Goal: Task Accomplishment & Management: Manage account settings

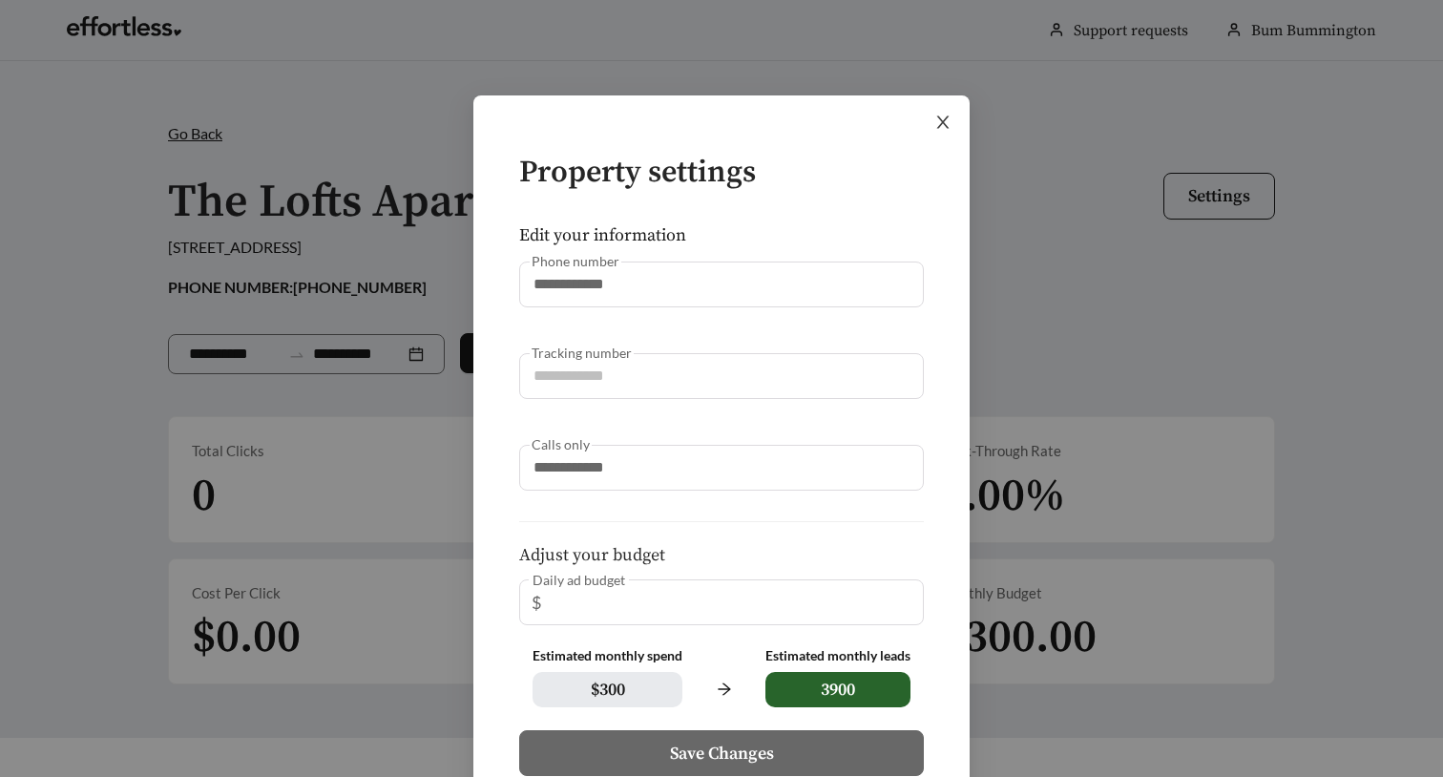
click at [937, 125] on icon "close" at bounding box center [942, 122] width 17 height 17
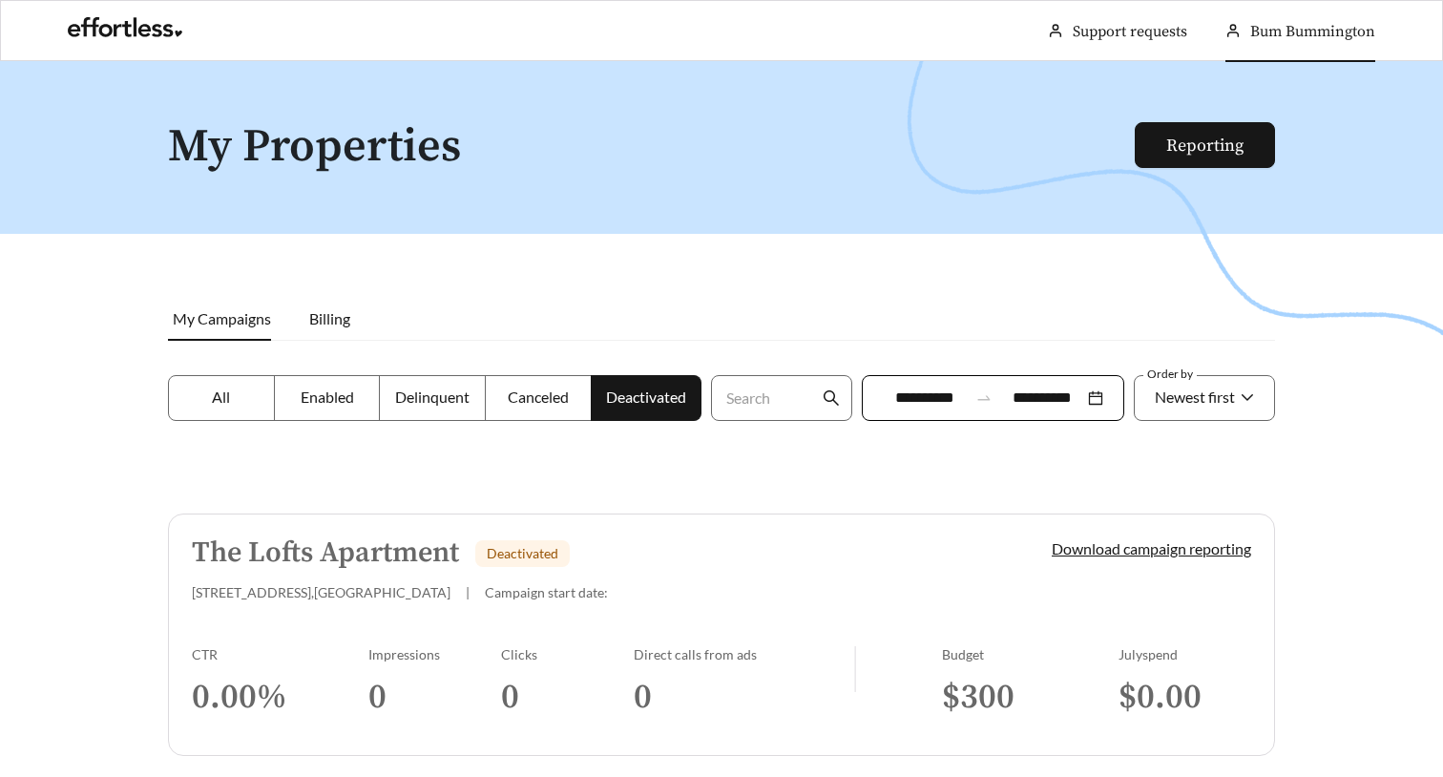
click at [1297, 22] on span "Bum Bummington" at bounding box center [1312, 31] width 125 height 19
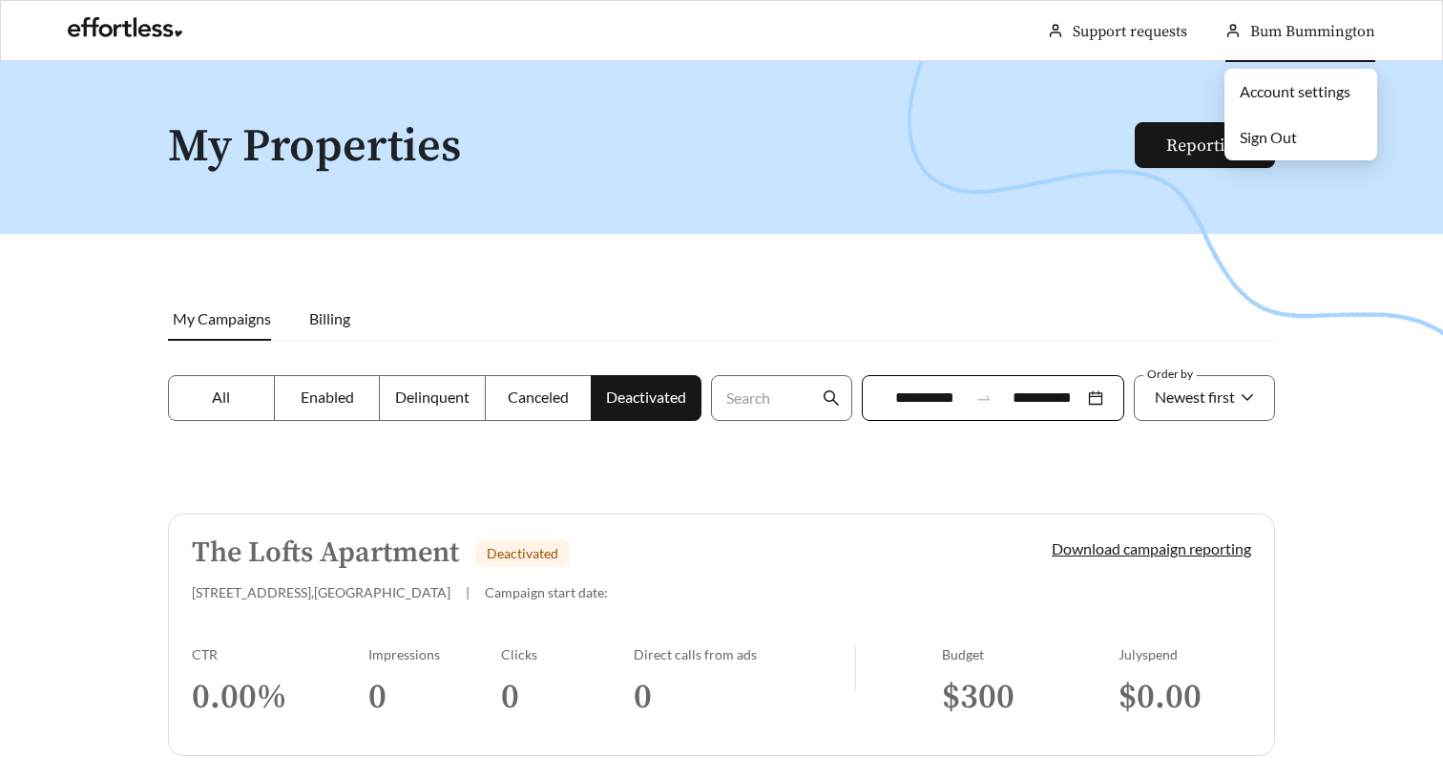
click at [1311, 24] on span "Bum Bummington" at bounding box center [1312, 31] width 125 height 19
click at [1285, 146] on span "Sign Out" at bounding box center [1267, 137] width 57 height 18
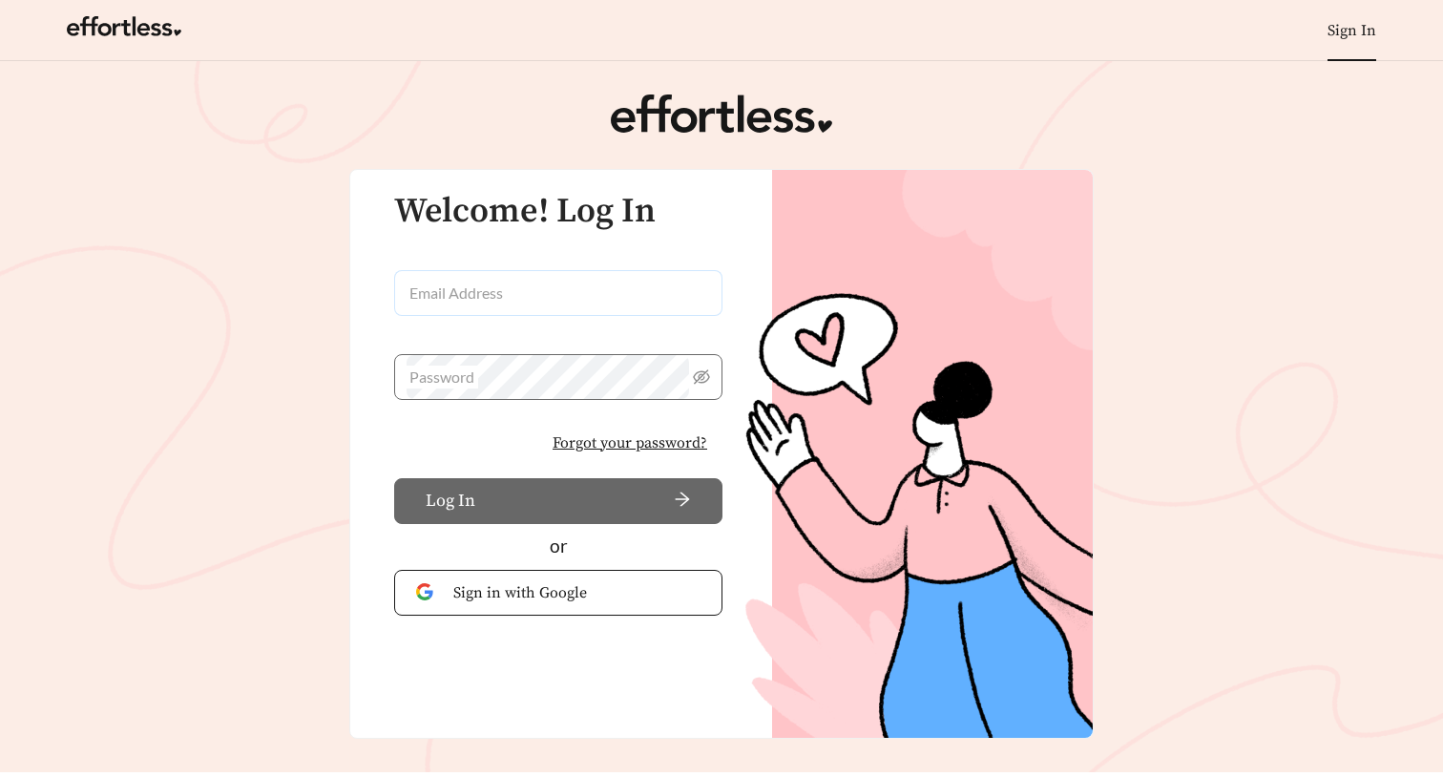
type input "**********"
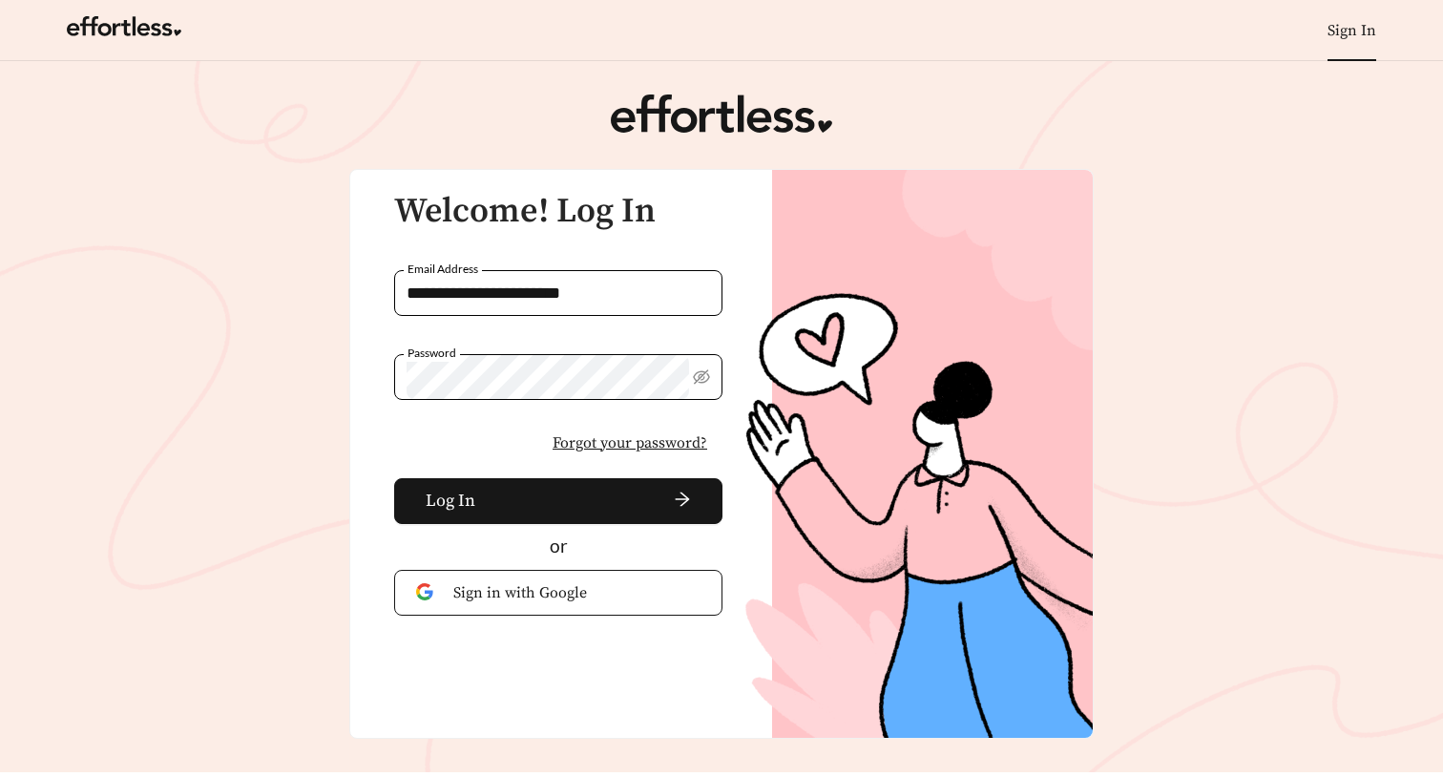
click at [555, 295] on input "**********" at bounding box center [558, 293] width 328 height 46
click at [453, 504] on span "Log In" at bounding box center [451, 501] width 50 height 26
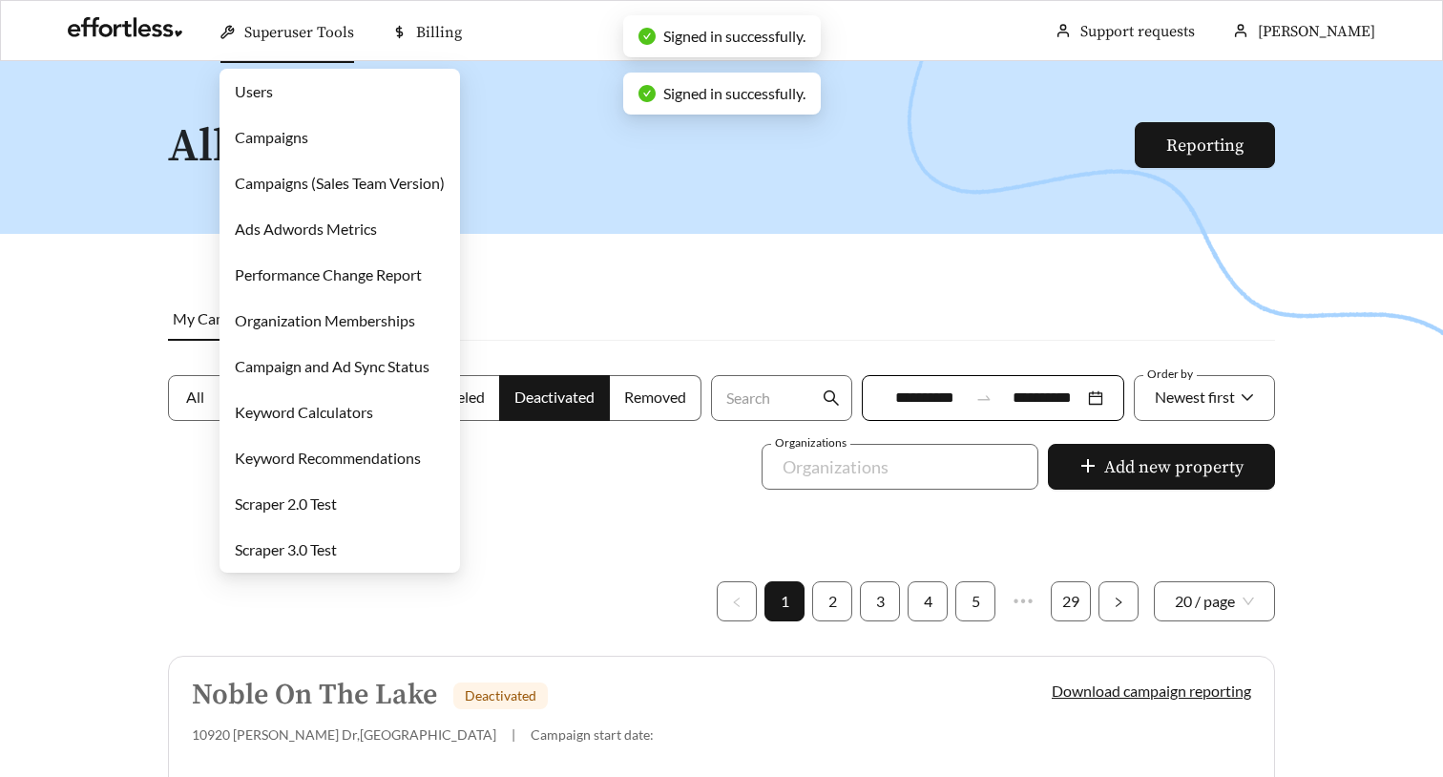
click at [286, 133] on link "Campaigns" at bounding box center [271, 137] width 73 height 18
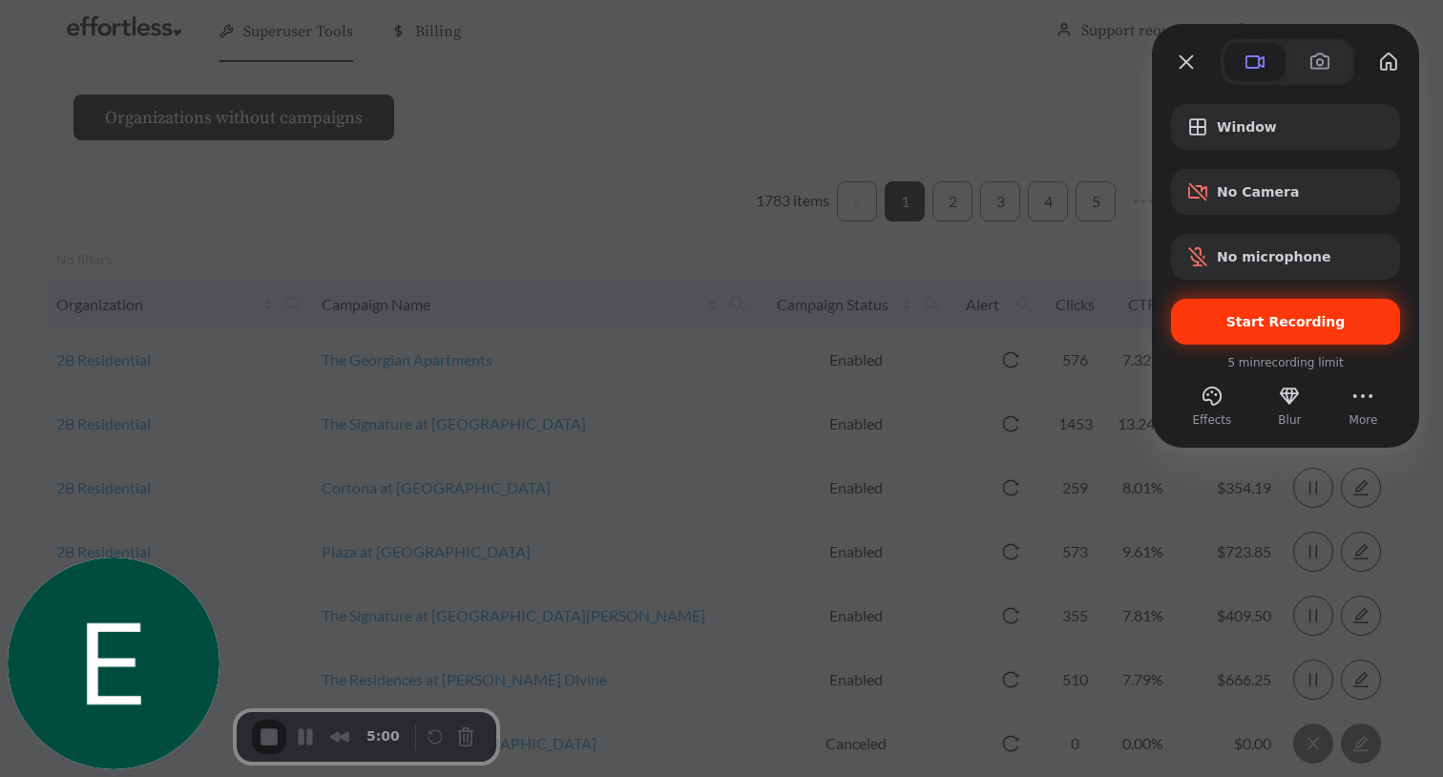
click at [1309, 325] on span "Start Recording" at bounding box center [1285, 321] width 119 height 15
click at [1295, 322] on span "Start Recording" at bounding box center [1285, 321] width 119 height 15
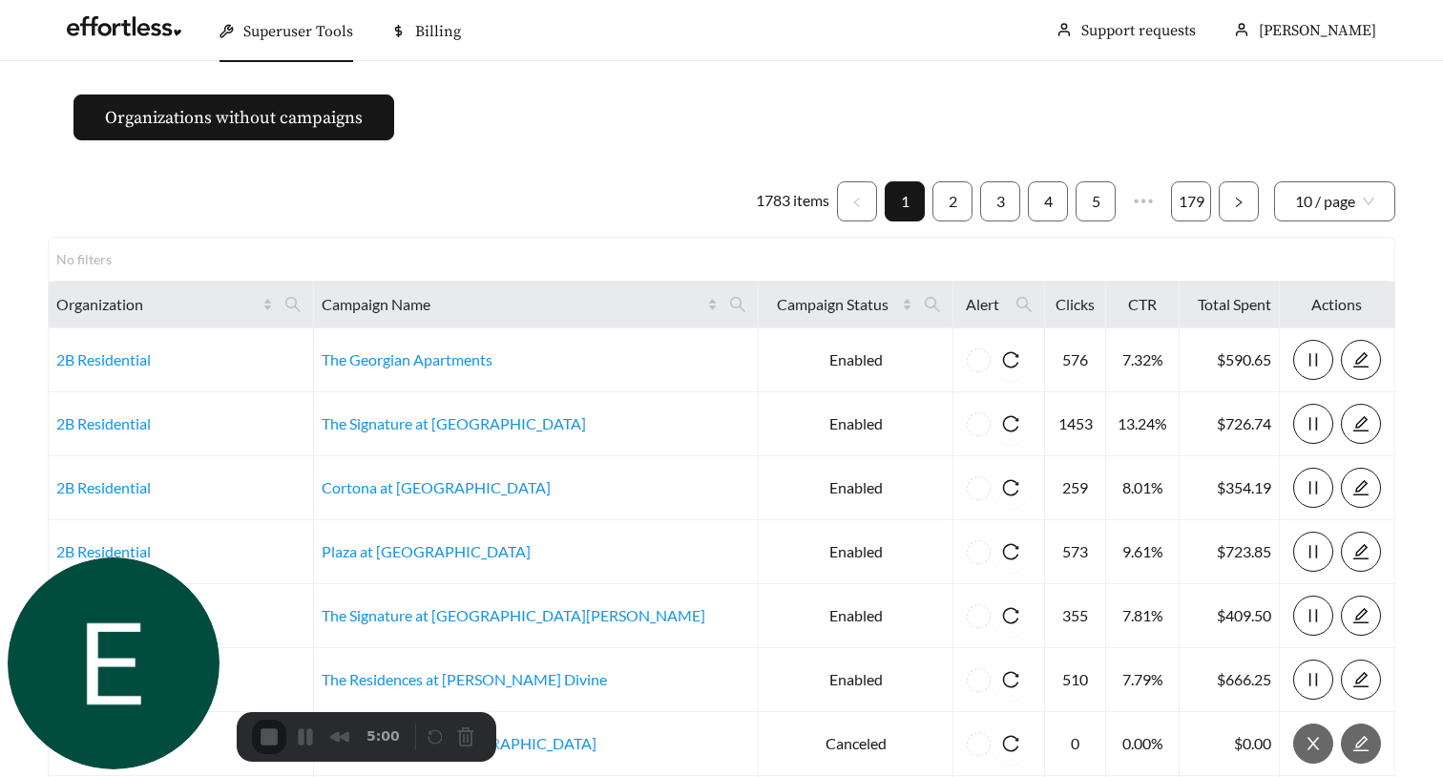
click at [701, 776] on div "2" at bounding box center [721, 786] width 1443 height 18
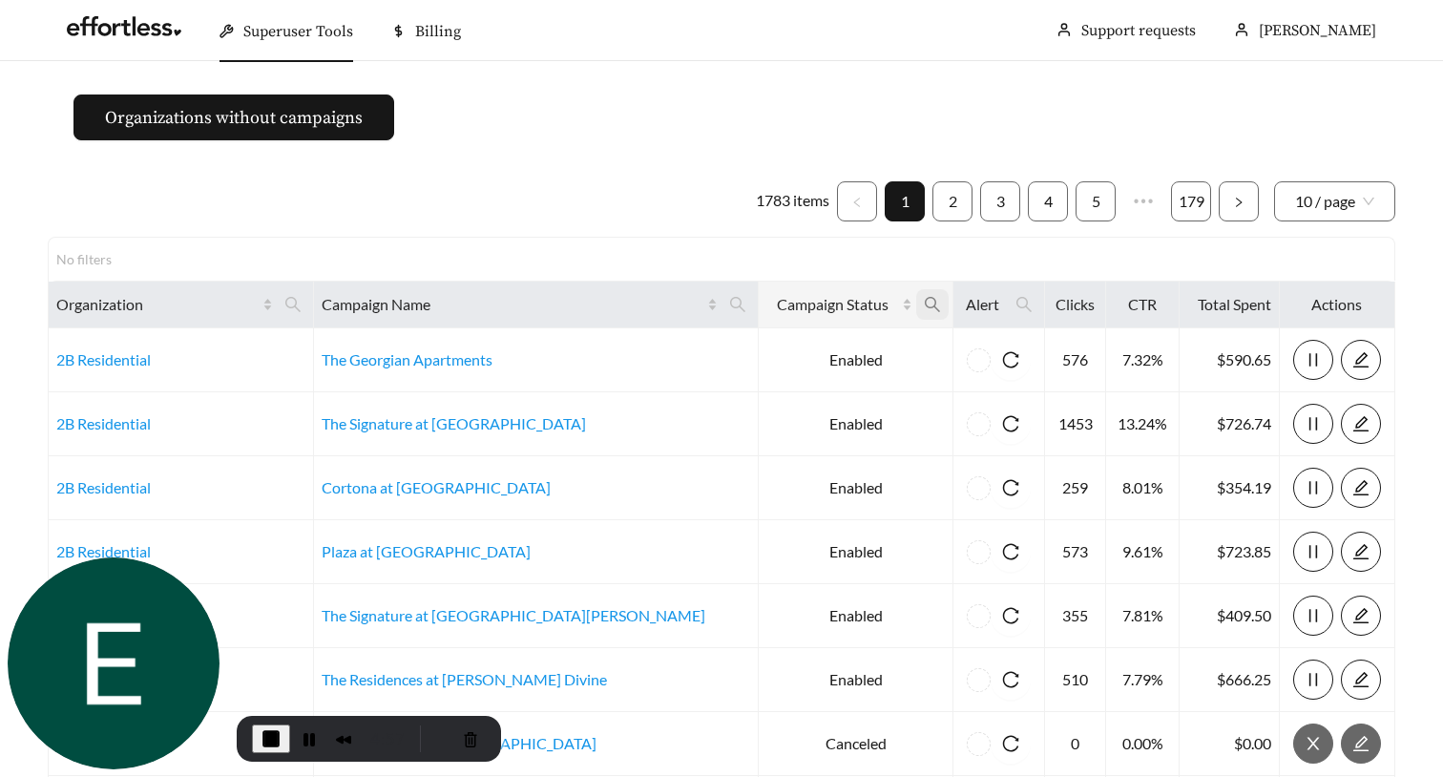
click at [924, 307] on icon "search" at bounding box center [931, 304] width 15 height 15
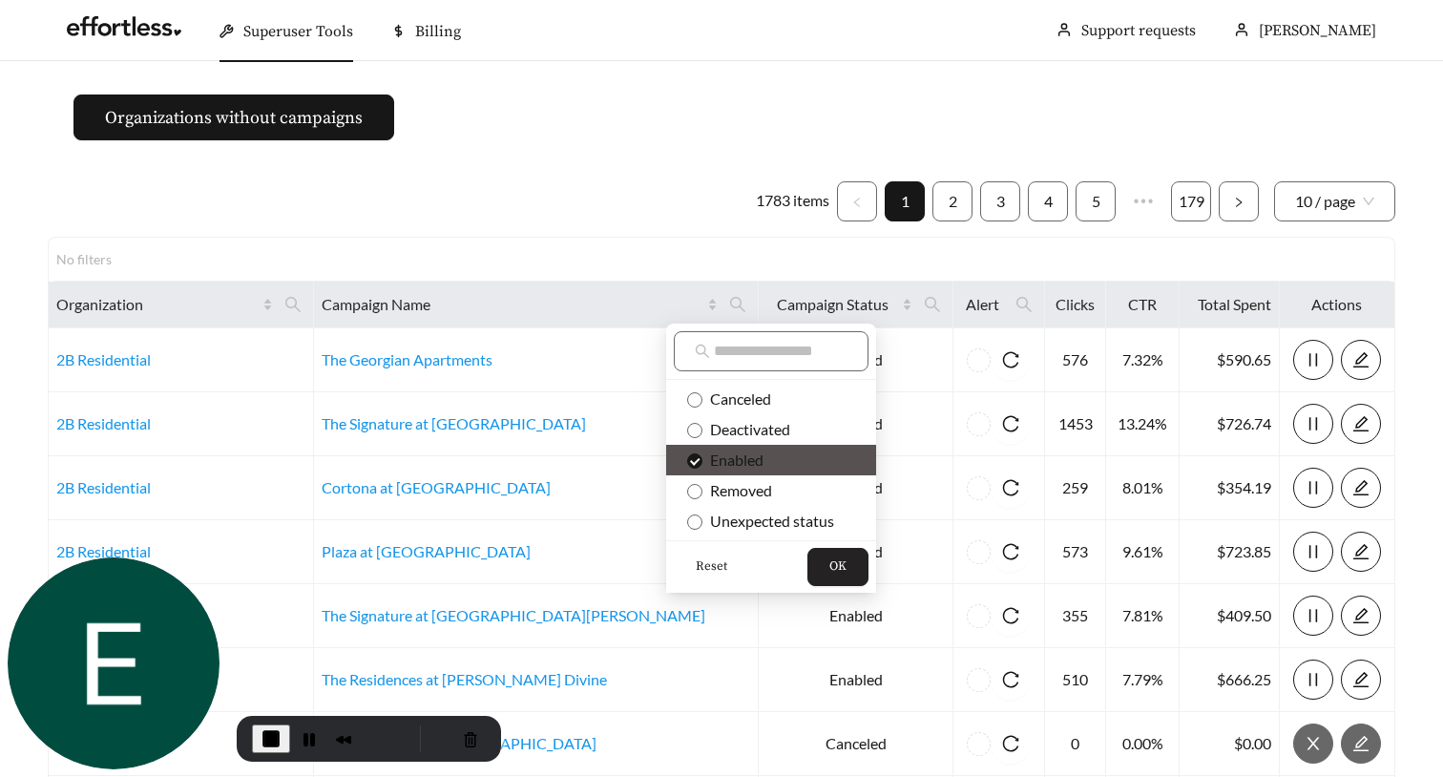
click at [837, 568] on span "OK" at bounding box center [837, 566] width 17 height 19
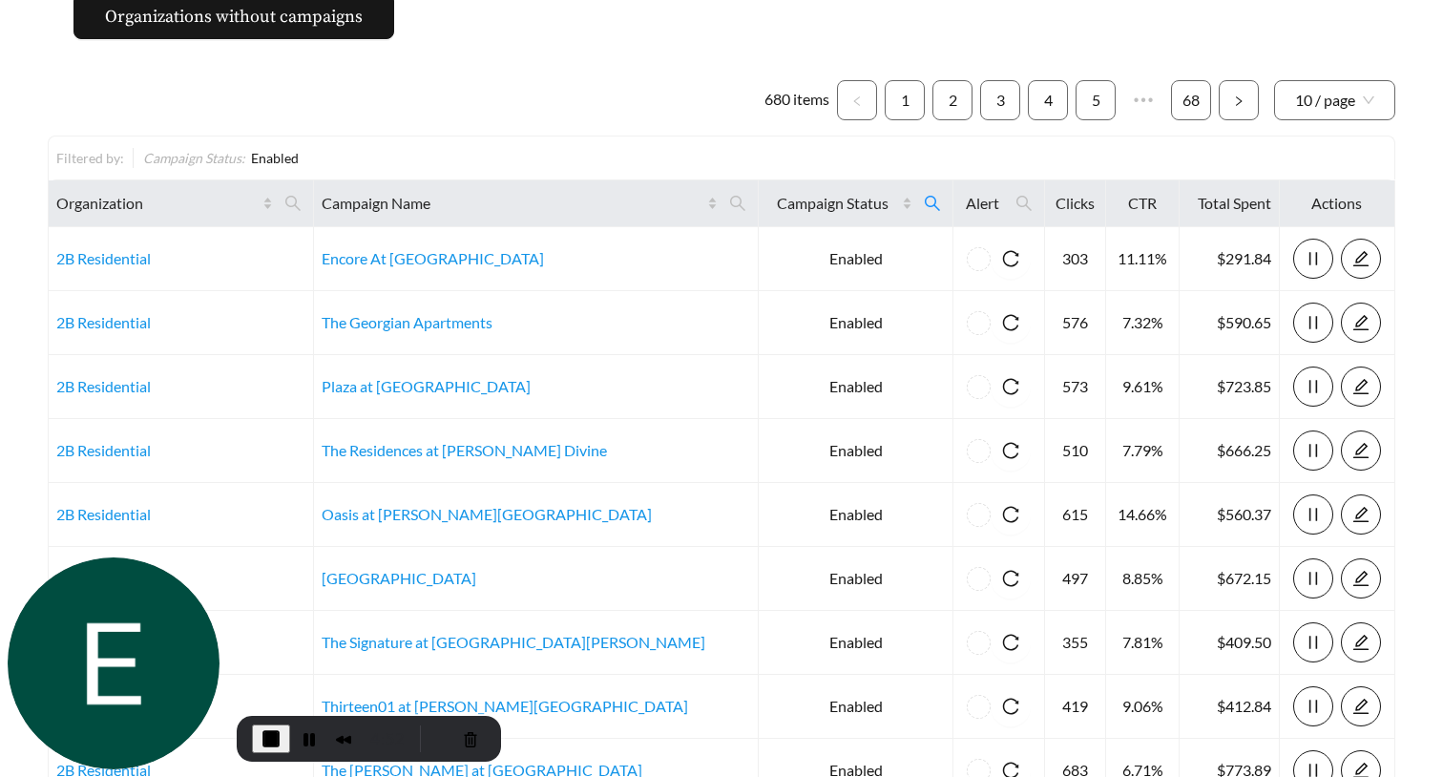
scroll to position [105, 0]
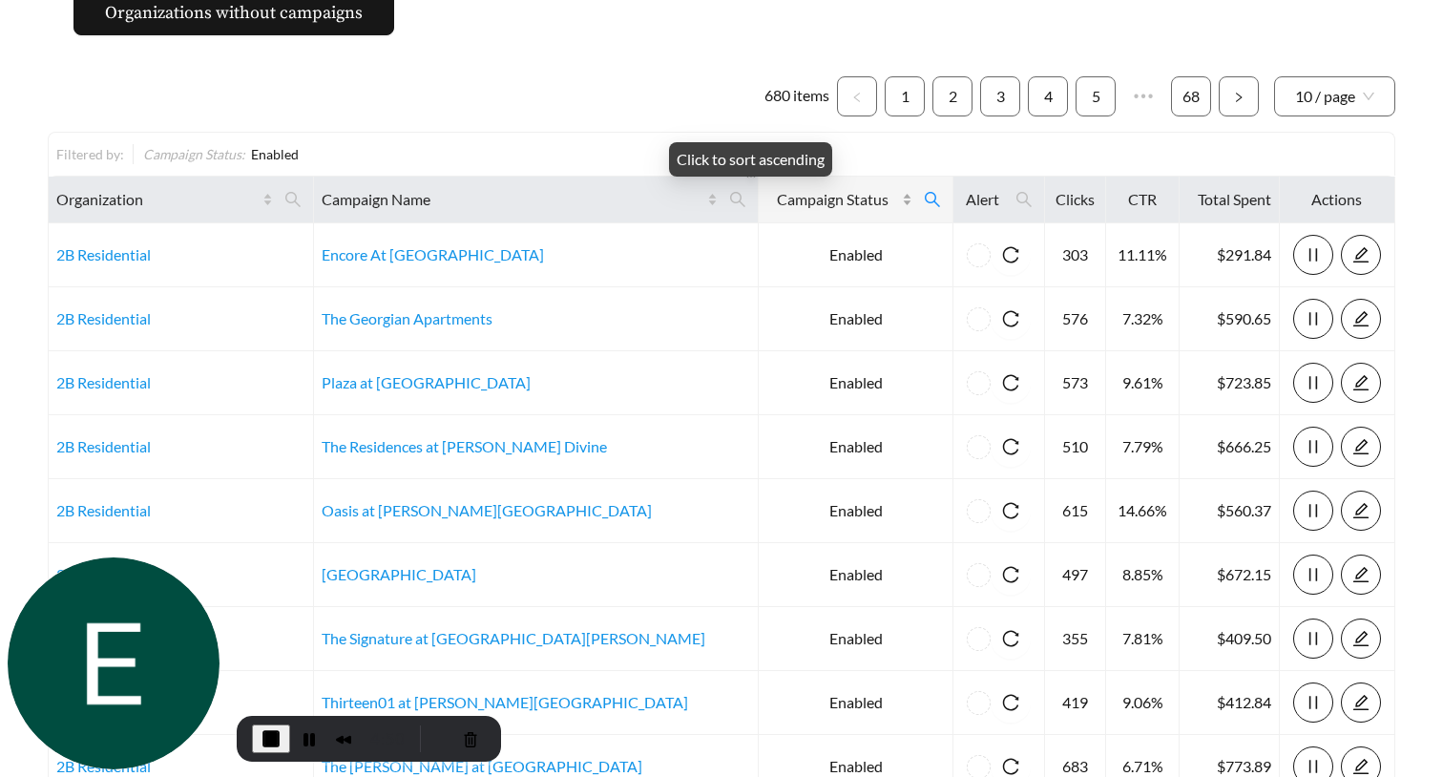
click at [835, 203] on div "Campaign Status" at bounding box center [839, 199] width 146 height 23
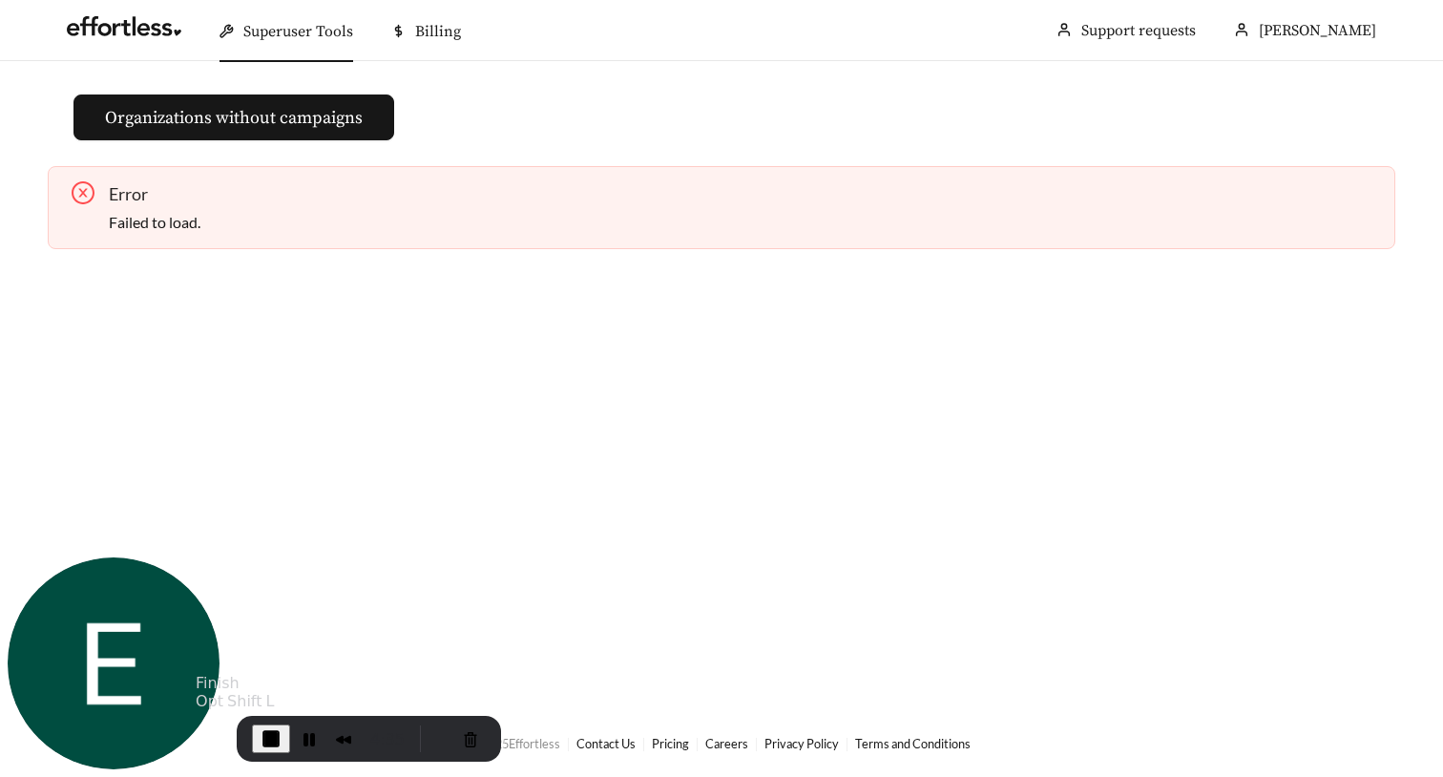
click at [265, 741] on span "End Recording" at bounding box center [271, 738] width 23 height 23
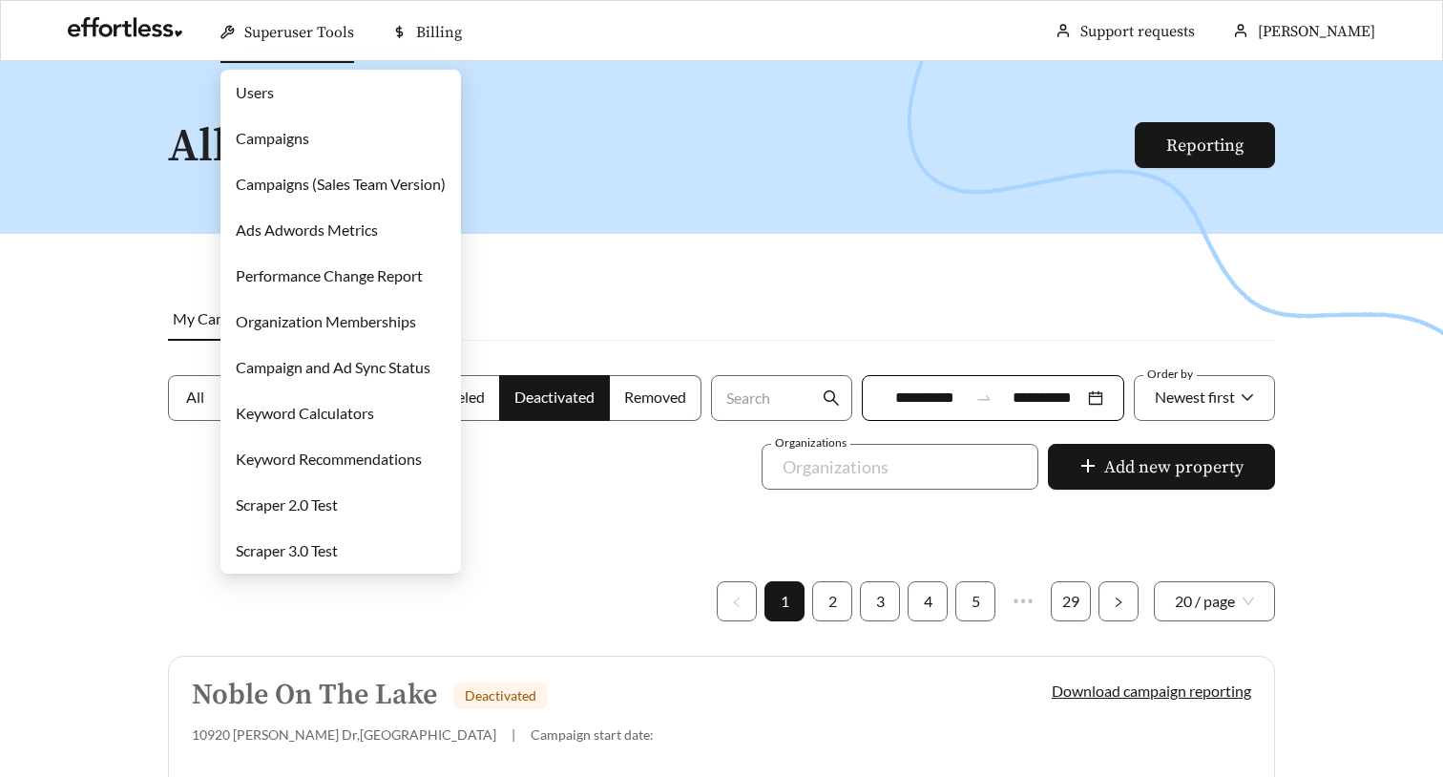
click at [290, 141] on link "Campaigns" at bounding box center [272, 138] width 73 height 18
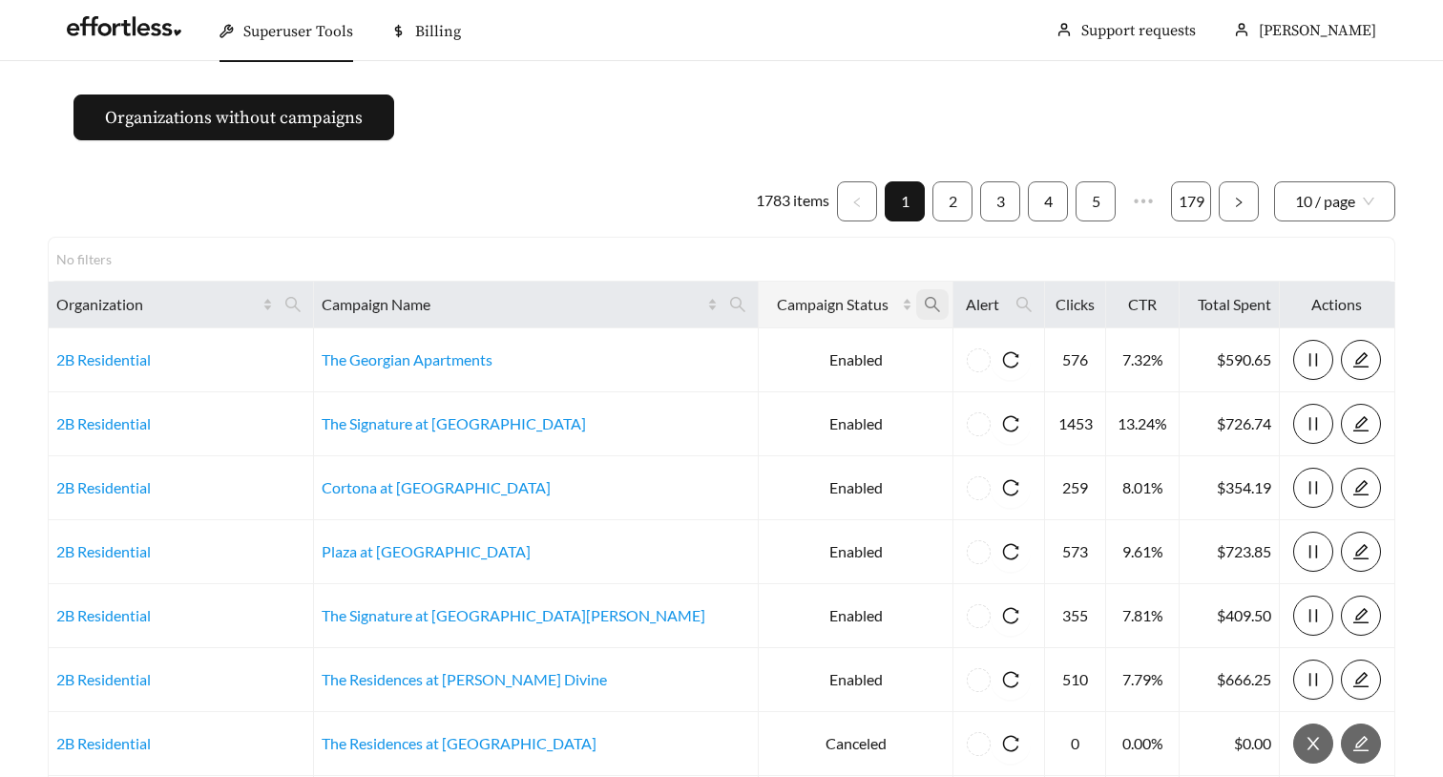
click at [924, 310] on icon "search" at bounding box center [931, 304] width 15 height 15
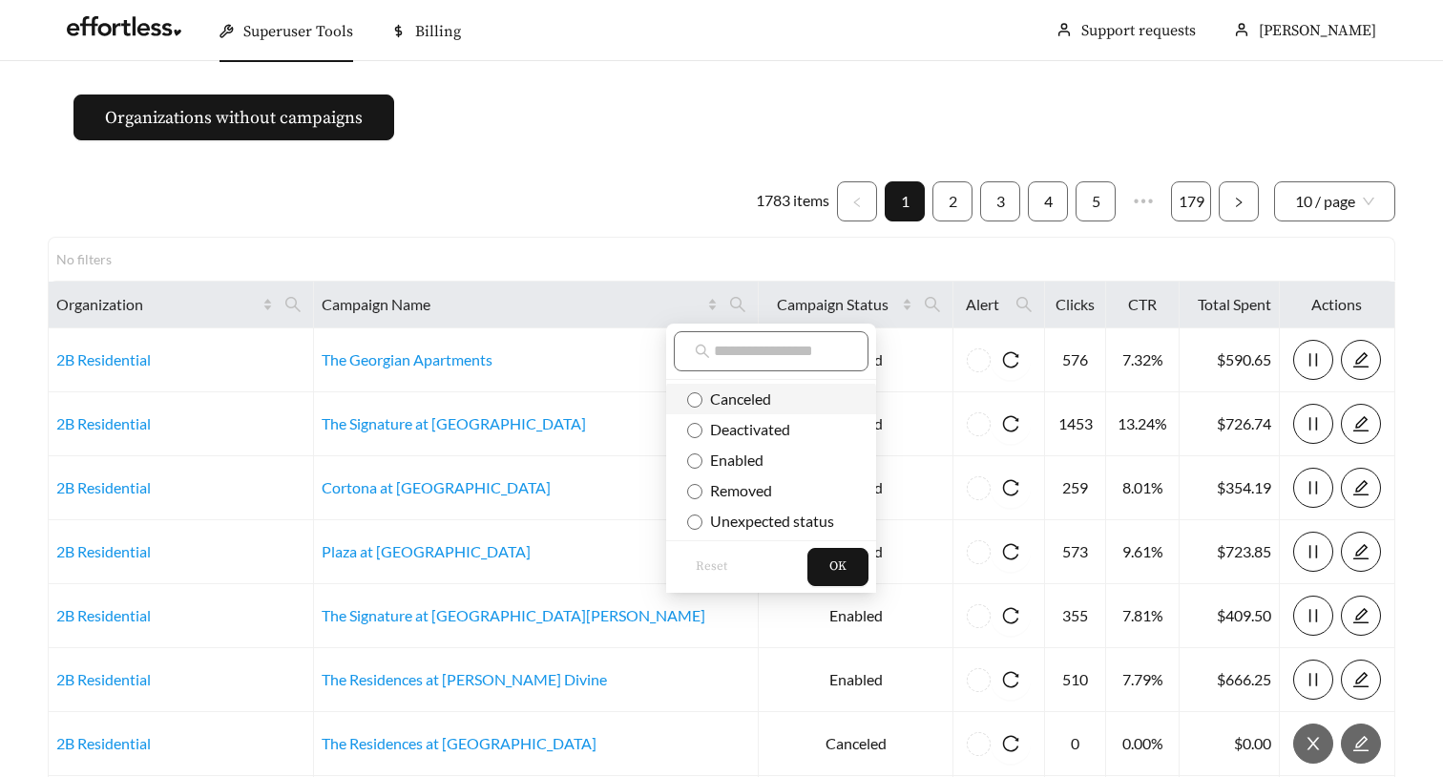
click at [752, 393] on span "Canceled" at bounding box center [736, 398] width 69 height 18
click at [834, 560] on span "OK" at bounding box center [837, 566] width 17 height 19
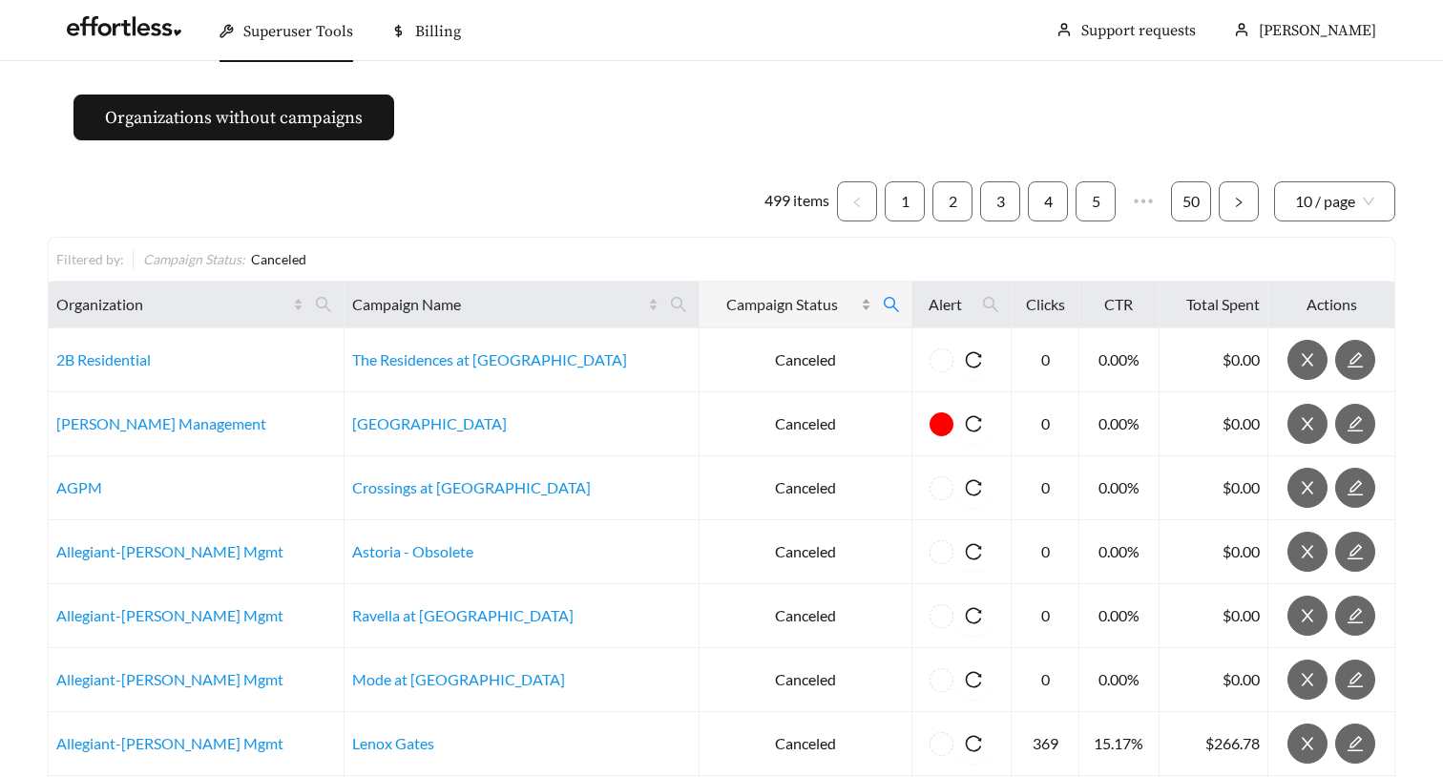
click at [743, 311] on span "Campaign Status" at bounding box center [782, 304] width 150 height 23
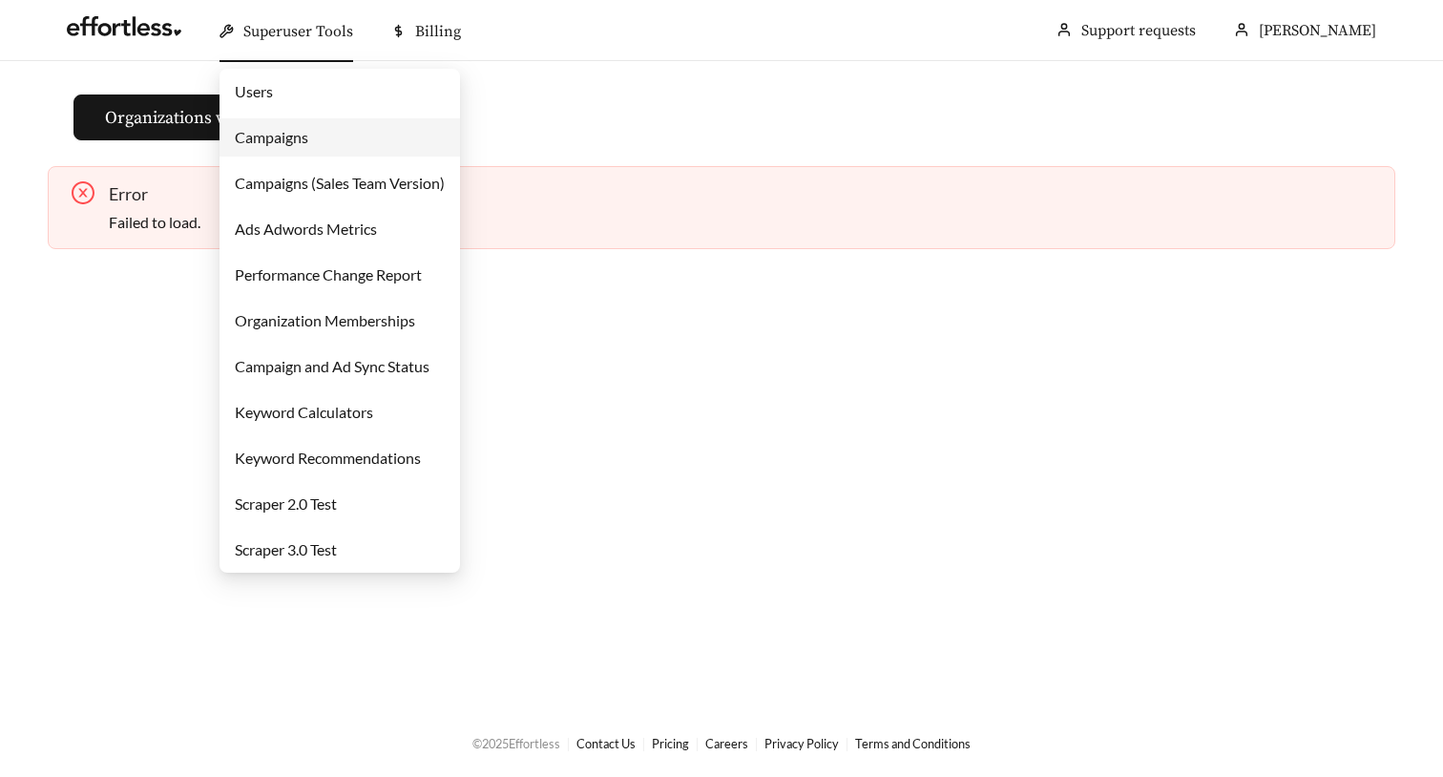
click at [291, 133] on link "Campaigns" at bounding box center [271, 137] width 73 height 18
